Goal: Task Accomplishment & Management: Manage account settings

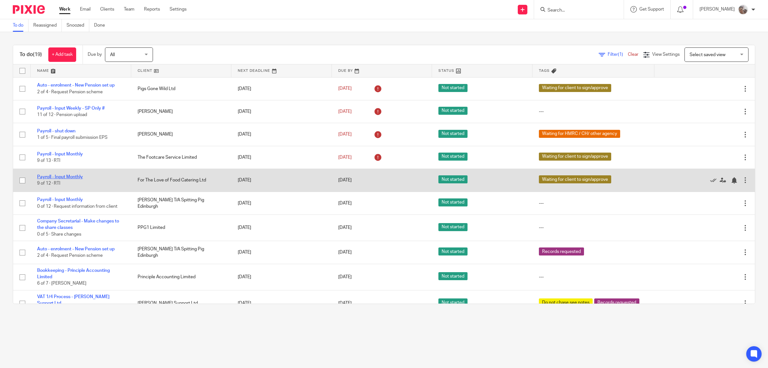
click at [59, 177] on link "Payroll - Input Monthly" at bounding box center [60, 177] width 46 height 4
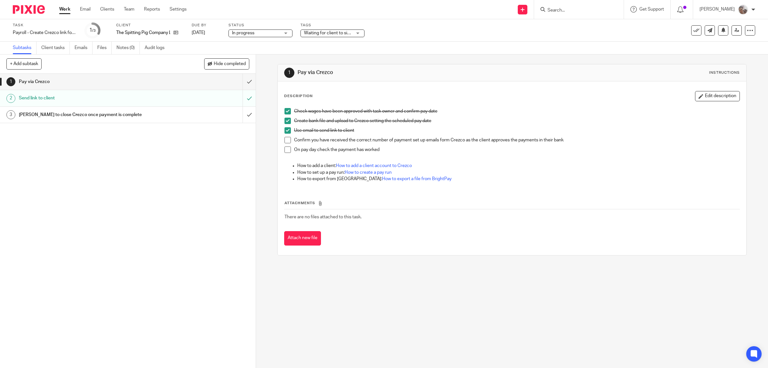
click at [285, 138] on span at bounding box center [288, 140] width 6 height 6
click at [285, 149] on span at bounding box center [288, 149] width 6 height 6
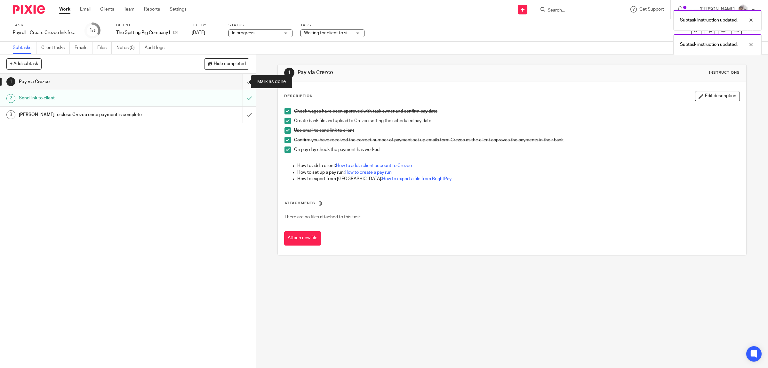
click at [242, 82] on input "submit" at bounding box center [128, 82] width 256 height 16
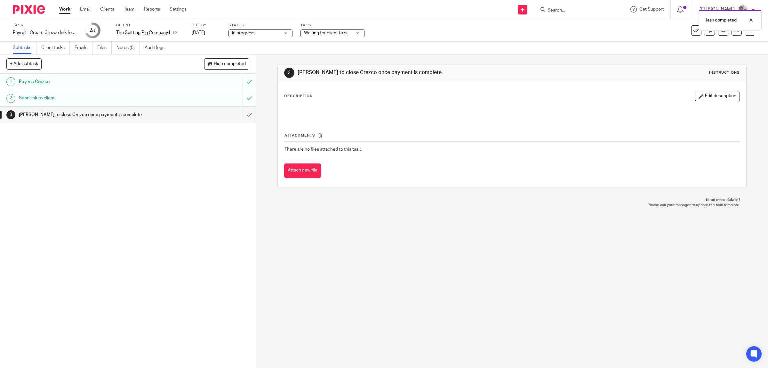
click at [185, 114] on div "[PERSON_NAME] to close Crezco once payment is complete" at bounding box center [127, 115] width 217 height 10
click at [563, 10] on input "Search" at bounding box center [576, 11] width 58 height 6
click at [582, 10] on input "Search" at bounding box center [576, 11] width 58 height 6
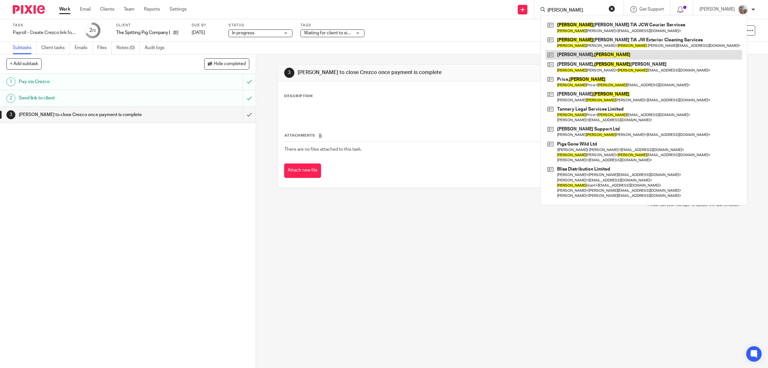
type input "[PERSON_NAME]"
click at [581, 54] on link at bounding box center [644, 55] width 197 height 10
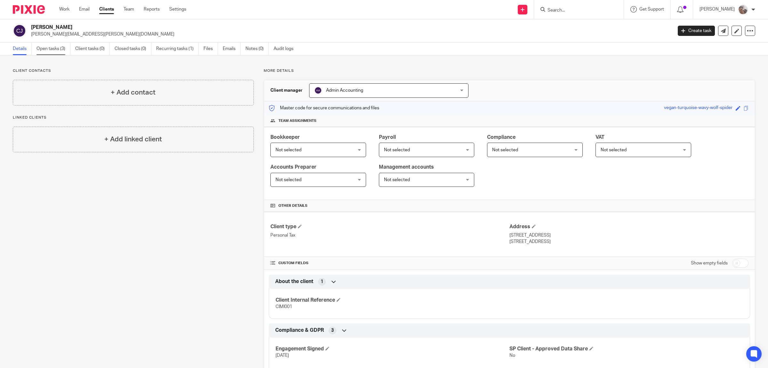
click at [47, 48] on link "Open tasks (3)" at bounding box center [54, 49] width 34 height 12
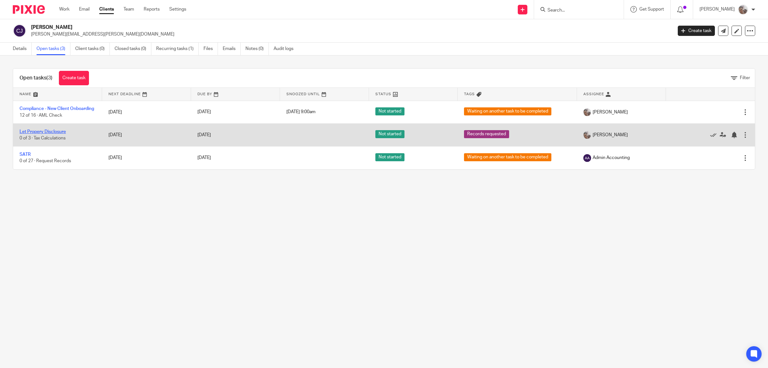
click at [52, 134] on link "Let Propery Disclosure" at bounding box center [43, 131] width 46 height 4
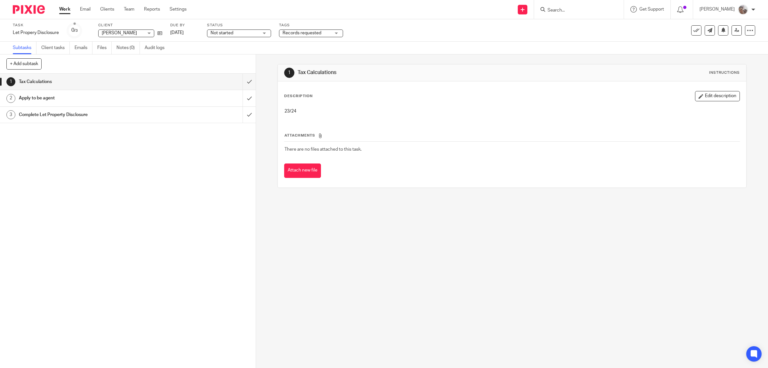
click at [286, 33] on span "Records requested" at bounding box center [302, 33] width 39 height 4
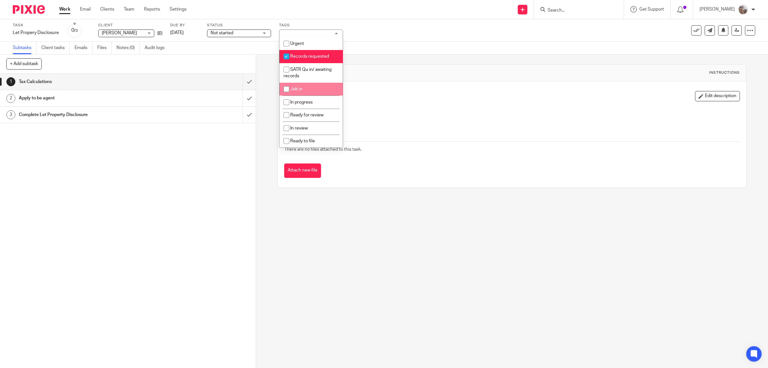
click at [313, 87] on li "Job in" at bounding box center [311, 89] width 63 height 13
checkbox input "true"
click at [305, 52] on li "Records requested" at bounding box center [311, 56] width 63 height 13
checkbox input "false"
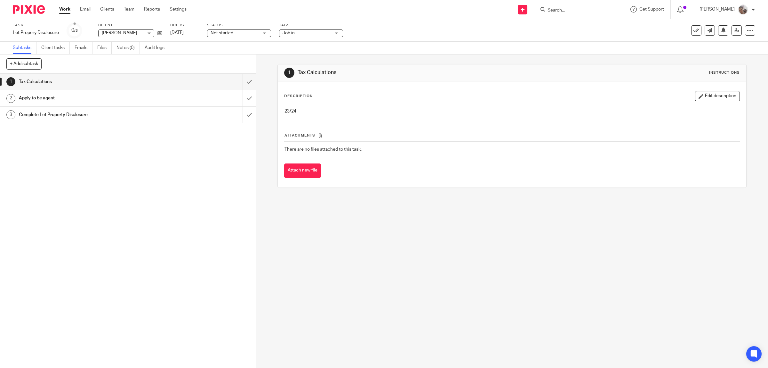
click at [168, 159] on div "1 Tax Calculations 2 Apply to be agent 3 Complete Let Property Disclosure" at bounding box center [128, 221] width 256 height 294
click at [87, 100] on h1 "Apply to be agent" at bounding box center [91, 98] width 145 height 10
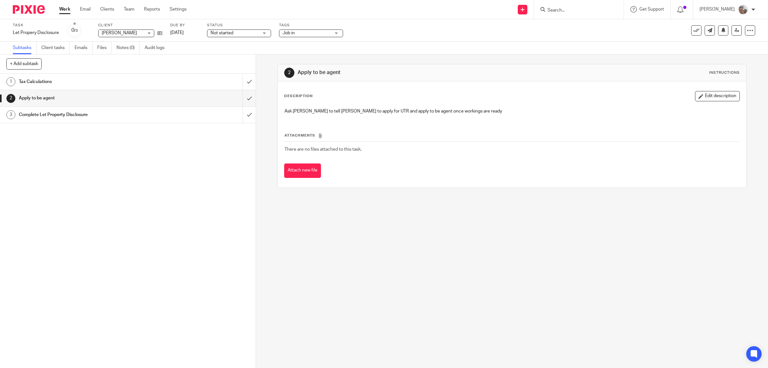
click at [48, 117] on h1 "Complete Let Property Disclosure" at bounding box center [91, 115] width 145 height 10
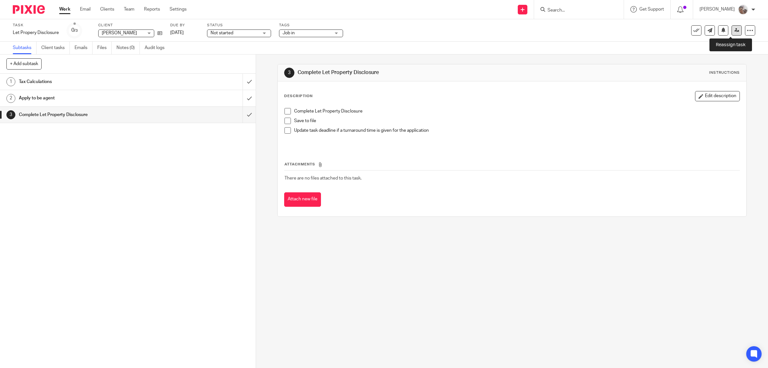
click at [735, 29] on icon at bounding box center [737, 30] width 5 height 5
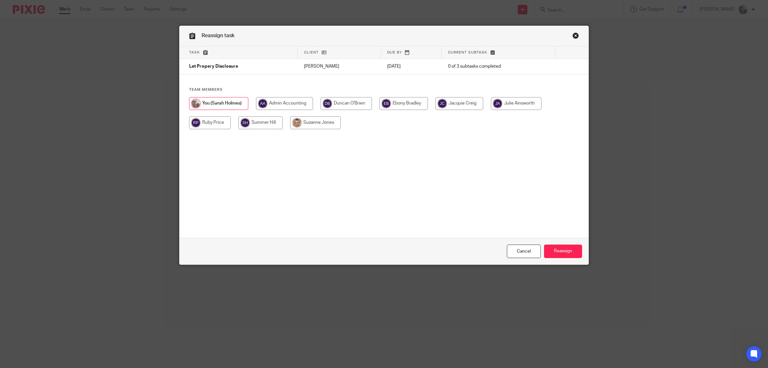
click at [305, 123] on input "radio" at bounding box center [315, 122] width 51 height 13
radio input "true"
click at [549, 244] on input "Reassign" at bounding box center [563, 251] width 38 height 14
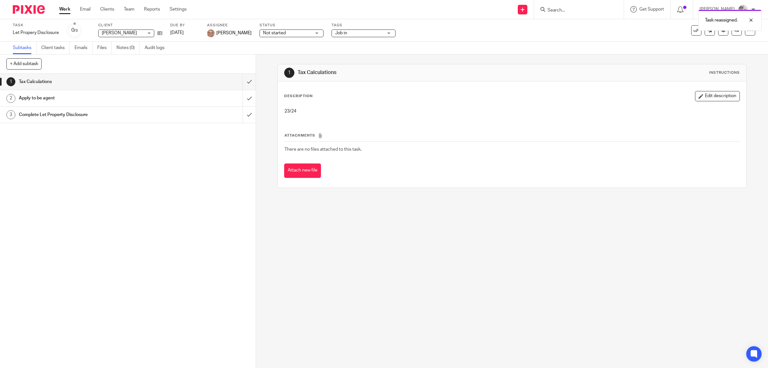
click at [60, 10] on link "Work" at bounding box center [64, 9] width 11 height 6
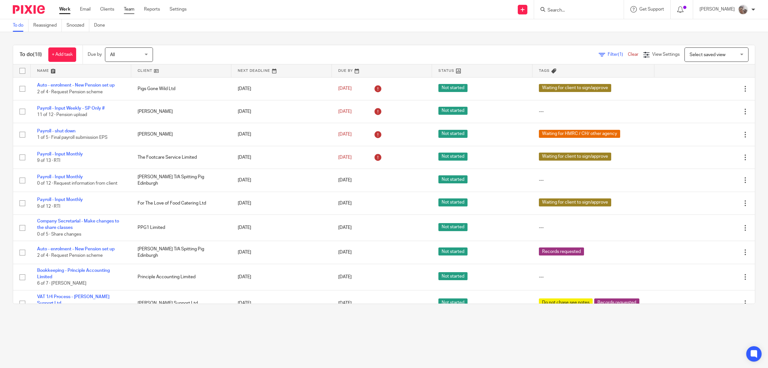
click at [130, 7] on link "Team" at bounding box center [129, 9] width 11 height 6
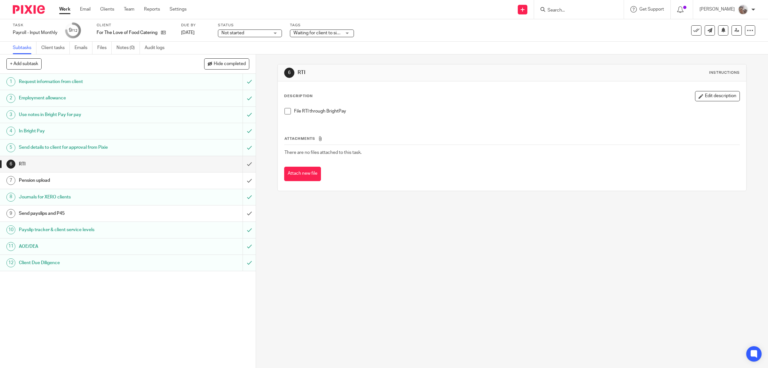
click at [285, 112] on span at bounding box center [288, 111] width 6 height 6
click at [58, 212] on h1 "Send payslips and P45" at bounding box center [91, 213] width 145 height 10
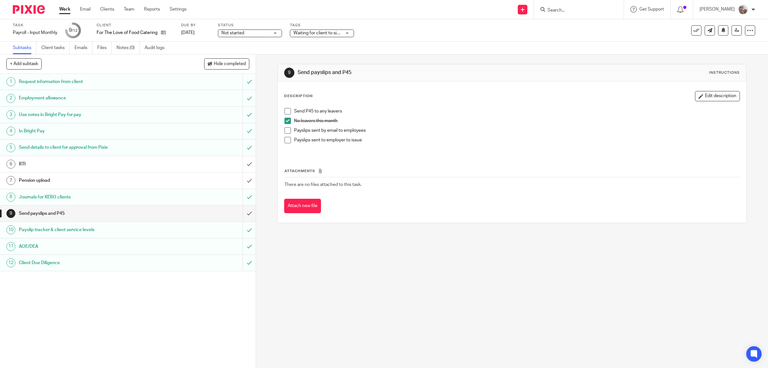
click at [285, 129] on span at bounding box center [288, 130] width 6 height 6
click at [240, 213] on input "submit" at bounding box center [128, 213] width 256 height 16
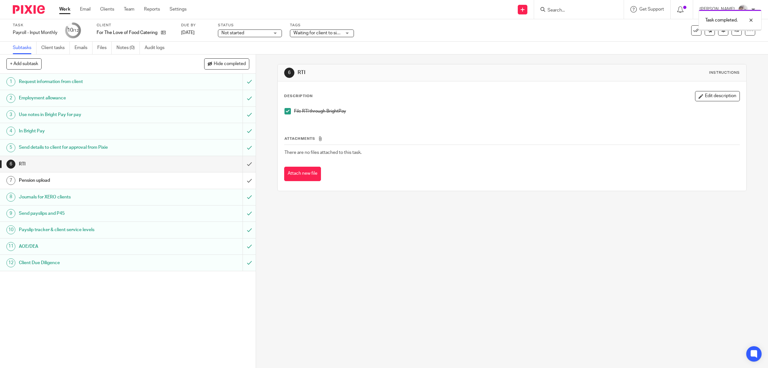
click at [181, 160] on div "RTI" at bounding box center [127, 164] width 217 height 10
click at [239, 163] on input "submit" at bounding box center [128, 164] width 256 height 16
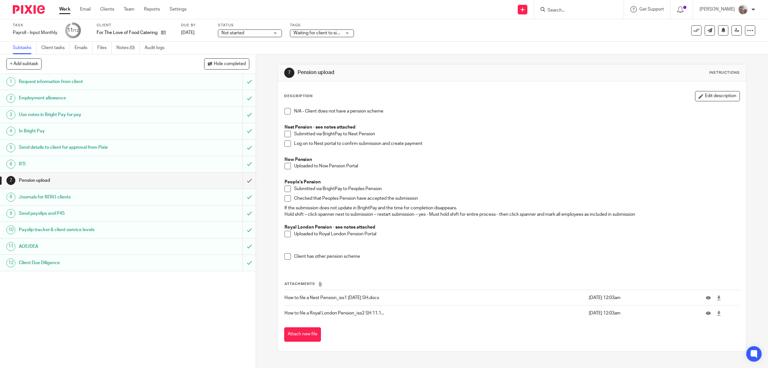
click at [286, 189] on span at bounding box center [288, 188] width 6 height 6
click at [287, 198] on span at bounding box center [288, 198] width 6 height 6
click at [240, 180] on input "submit" at bounding box center [128, 180] width 256 height 16
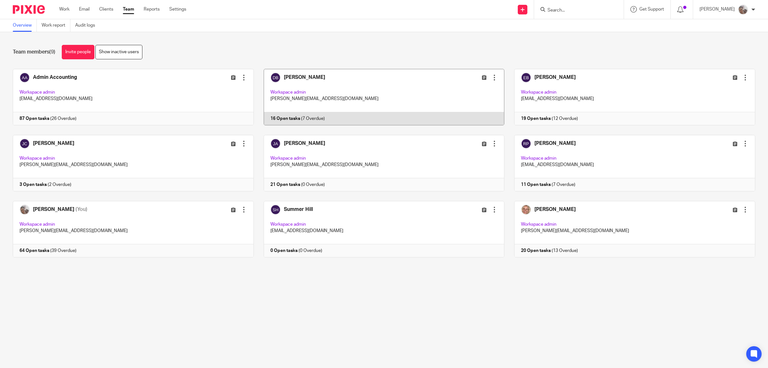
click at [300, 75] on link at bounding box center [379, 97] width 251 height 56
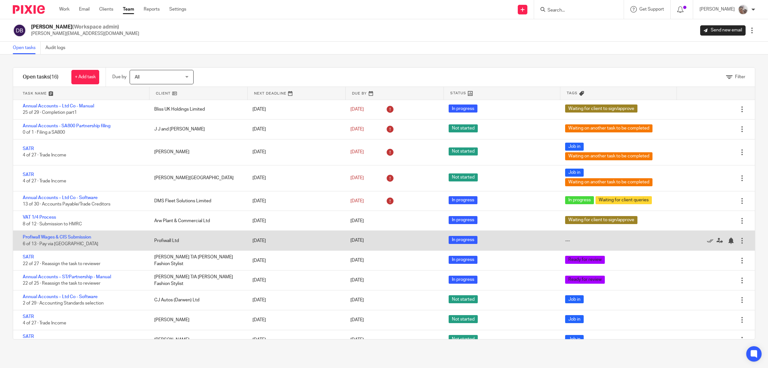
scroll to position [90, 0]
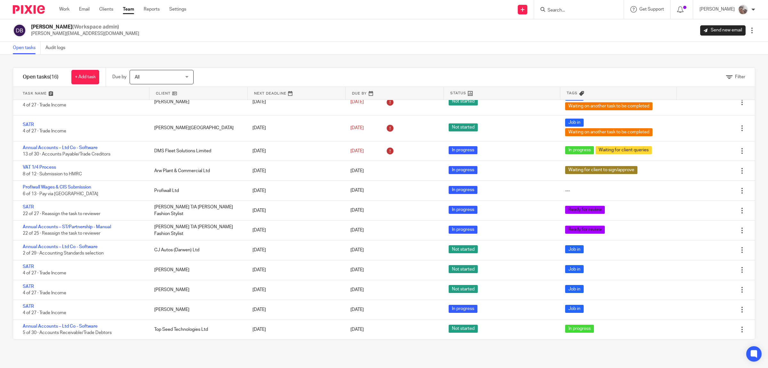
click at [130, 8] on link "Team" at bounding box center [128, 9] width 11 height 6
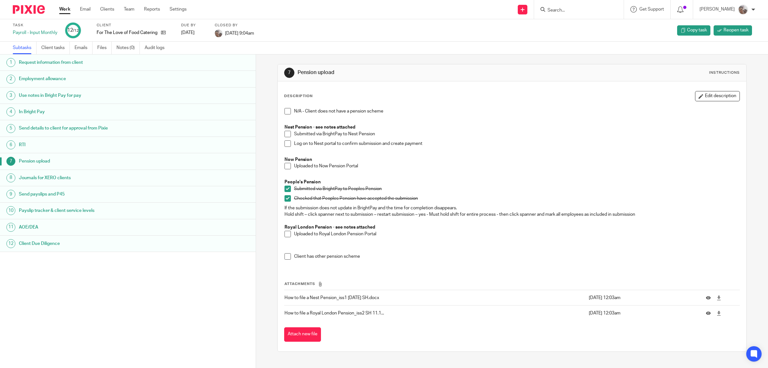
click at [67, 11] on link "Work" at bounding box center [64, 9] width 11 height 6
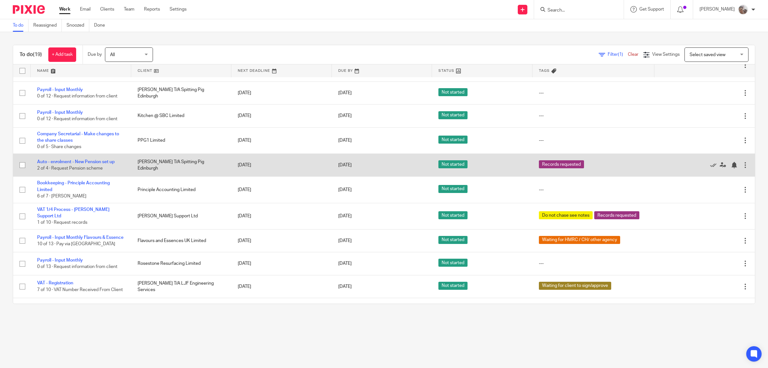
scroll to position [160, 0]
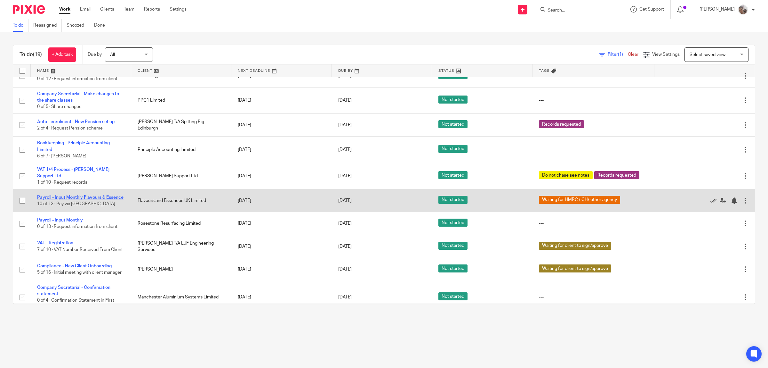
click at [87, 195] on link "Payroll - Input Monthly Flavours & Essence" at bounding box center [80, 197] width 86 height 4
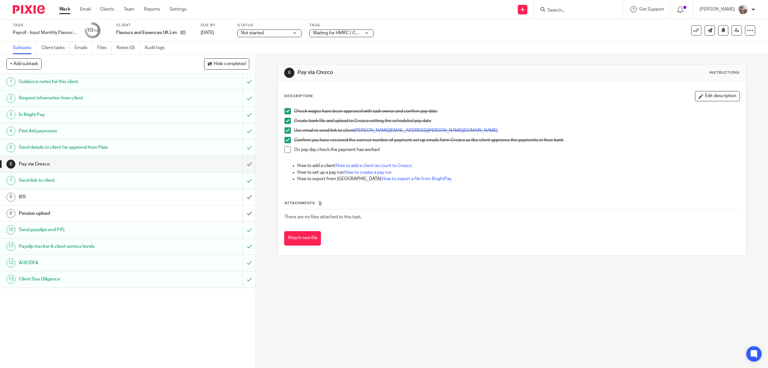
click at [286, 149] on span at bounding box center [288, 149] width 6 height 6
drag, startPoint x: 242, startPoint y: 162, endPoint x: 247, endPoint y: 160, distance: 5.3
click at [245, 161] on input "submit" at bounding box center [128, 164] width 256 height 16
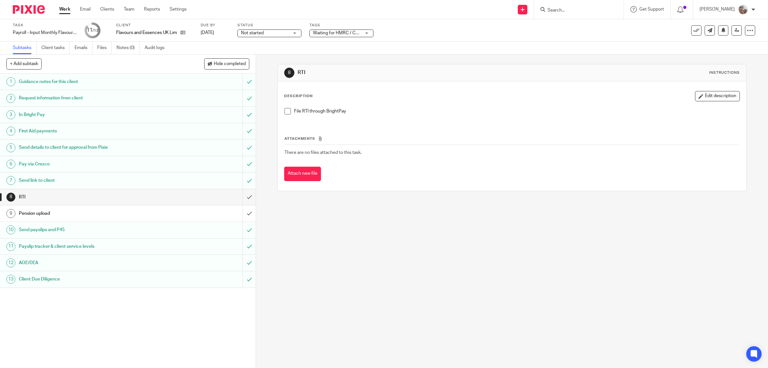
click at [285, 111] on span at bounding box center [288, 111] width 6 height 6
click at [242, 198] on input "submit" at bounding box center [128, 197] width 256 height 16
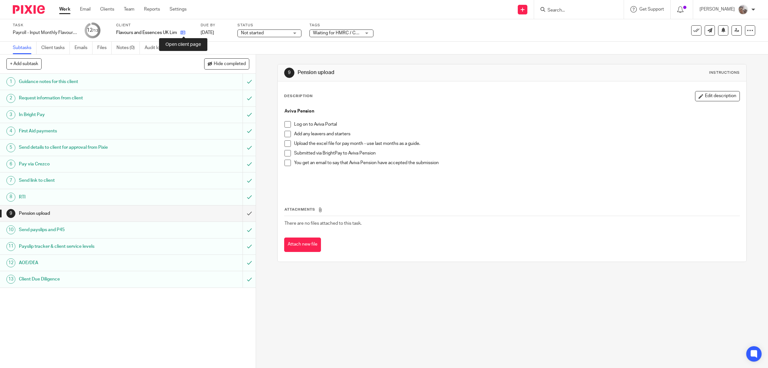
click at [183, 34] on icon at bounding box center [183, 32] width 5 height 5
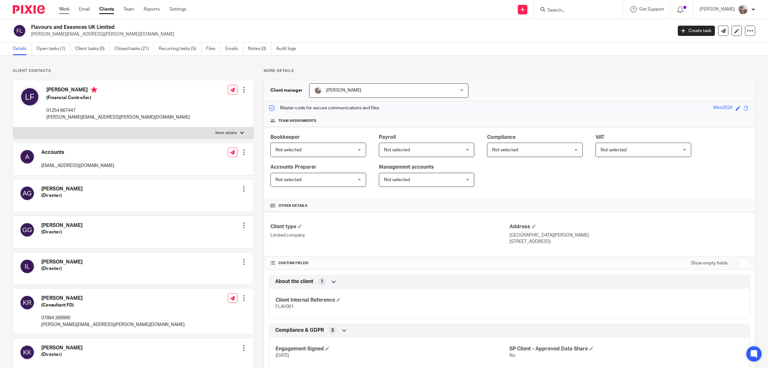
click at [66, 8] on link "Work" at bounding box center [64, 9] width 10 height 6
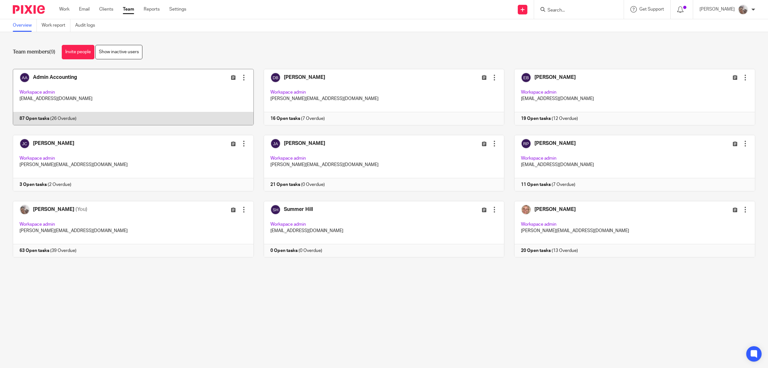
click at [52, 78] on link at bounding box center [128, 97] width 251 height 56
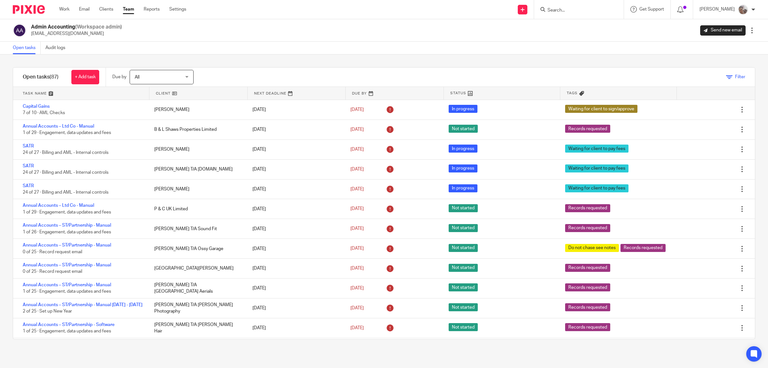
click at [727, 77] on icon at bounding box center [730, 77] width 6 height 6
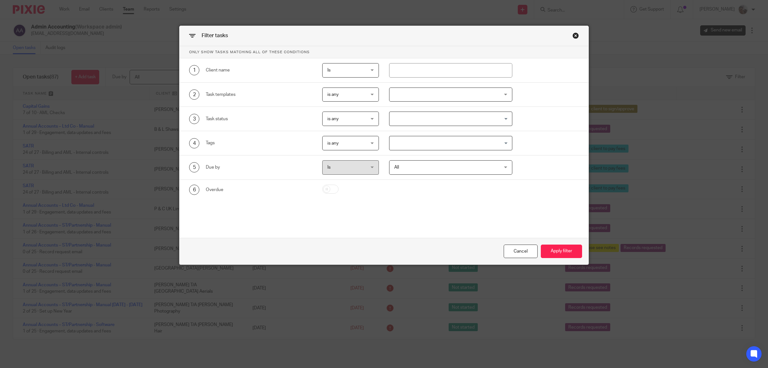
click at [352, 142] on span "is any" at bounding box center [348, 142] width 41 height 13
click at [370, 169] on li "is all" at bounding box center [348, 170] width 56 height 13
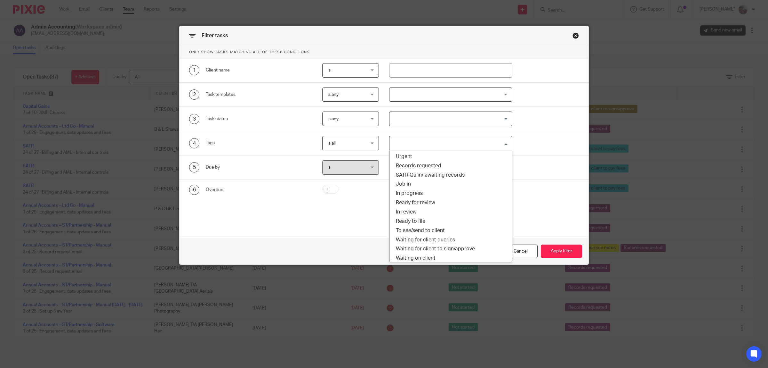
click at [418, 143] on input "Search for option" at bounding box center [449, 142] width 118 height 11
click at [417, 184] on li "Job in" at bounding box center [451, 183] width 123 height 9
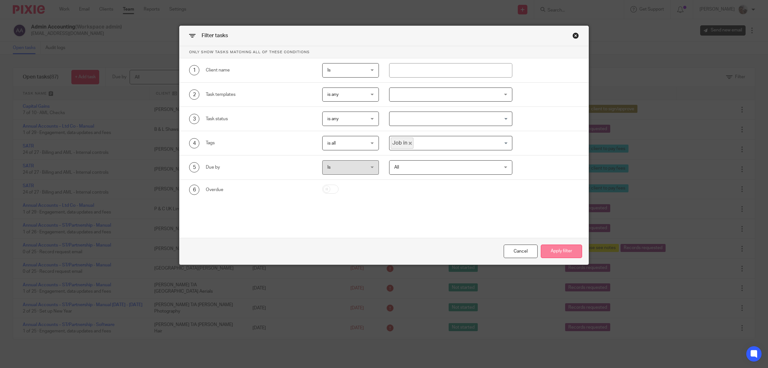
click at [565, 252] on button "Apply filter" at bounding box center [561, 251] width 41 height 14
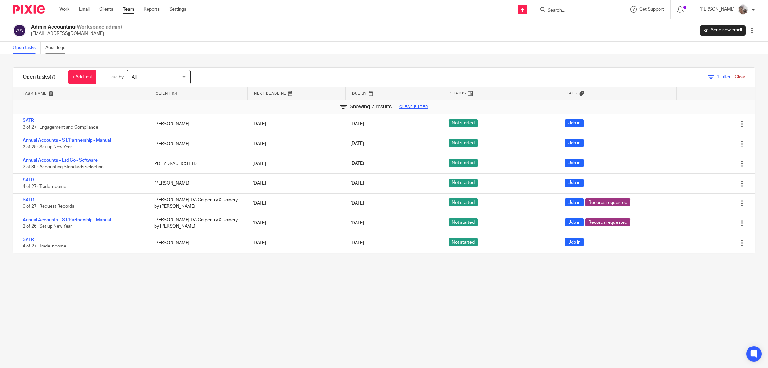
click at [59, 47] on link "Audit logs" at bounding box center [57, 48] width 25 height 12
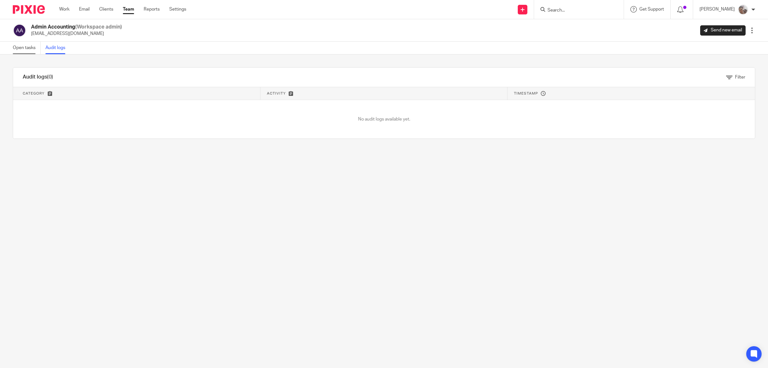
click at [28, 46] on link "Open tasks" at bounding box center [27, 48] width 28 height 12
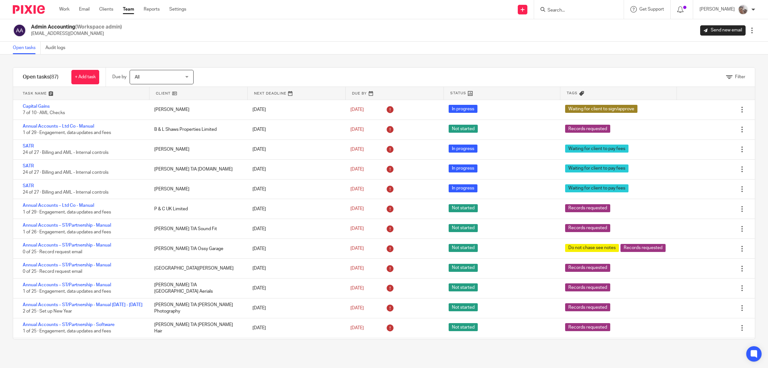
click at [127, 10] on link "Team" at bounding box center [128, 9] width 11 height 6
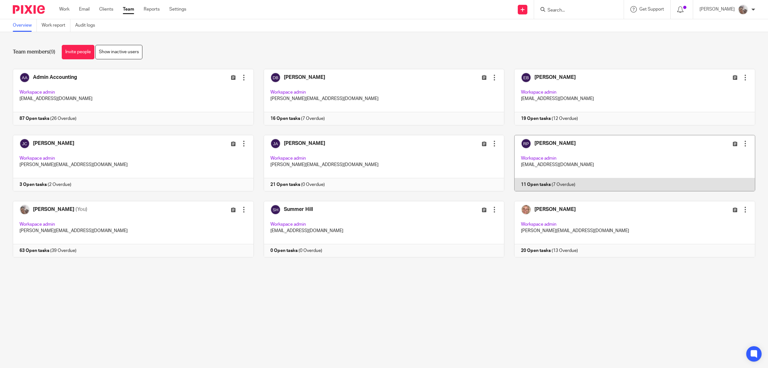
click at [545, 144] on link at bounding box center [630, 163] width 251 height 56
